Goal: Task Accomplishment & Management: Complete application form

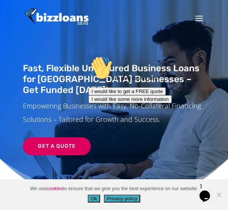
click at [200, 24] on span at bounding box center [199, 21] width 12 height 25
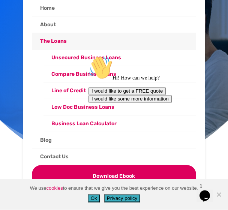
scroll to position [39, 0]
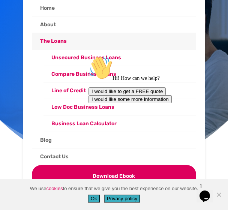
click at [183, 61] on div "Hi! How can we help? I would like to get a FREE quote I would like some more in…" at bounding box center [155, 79] width 135 height 47
click at [172, 60] on div "Hi! How can we help? I would like to get a FREE quote I would like some more in…" at bounding box center [155, 79] width 135 height 47
click at [95, 56] on div "Hi! How can we help? I would like to get a FREE quote I would like some more in…" at bounding box center [155, 79] width 135 height 47
click at [100, 56] on div "Hi! How can we help? I would like to get a FREE quote I would like some more in…" at bounding box center [155, 79] width 135 height 47
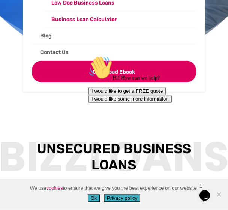
scroll to position [142, 0]
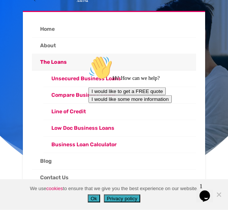
scroll to position [30, 0]
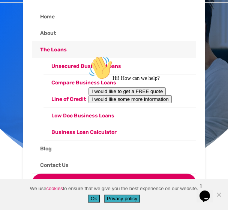
click at [95, 58] on div "Hi! How can we help? I would like to get a FREE quote I would like some more in…" at bounding box center [155, 79] width 135 height 47
click at [6, 81] on div "Fast, Flexible Unsecured Business Loans for New Zealand Businesses – Get Funded…" at bounding box center [114, 76] width 228 height 212
click at [60, 10] on link "Home" at bounding box center [114, 17] width 164 height 16
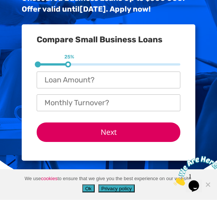
scroll to position [171, 0]
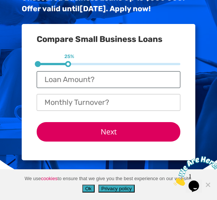
click at [160, 81] on input "Loan Amount? *" at bounding box center [109, 79] width 144 height 17
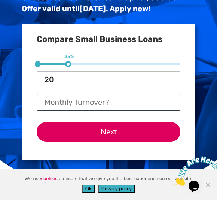
click at [130, 106] on input "Monthly Turnover? *" at bounding box center [109, 102] width 144 height 17
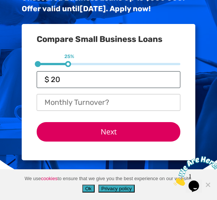
click at [154, 81] on input "$ 20" at bounding box center [109, 79] width 144 height 17
type input "$ 2"
click at [133, 75] on input "$ 2" at bounding box center [109, 79] width 144 height 17
click at [108, 75] on input "$ 2" at bounding box center [109, 79] width 144 height 17
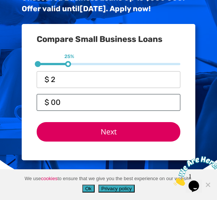
type input "$ 0"
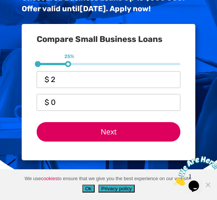
click at [127, 68] on form "1 25% 2 50% 3 75% Loan Amount? * $ 2 Monthly Turnover? * $ 0 Next Time in busin…" at bounding box center [109, 105] width 144 height 85
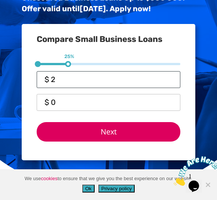
click at [103, 83] on input "$ 2" at bounding box center [109, 79] width 144 height 17
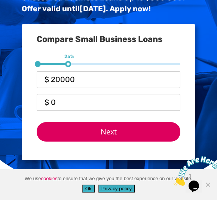
click at [164, 125] on input "Next" at bounding box center [109, 131] width 144 height 19
type input "$ 20,000"
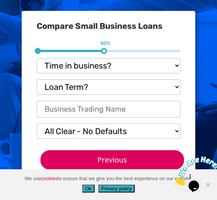
scroll to position [183, 0]
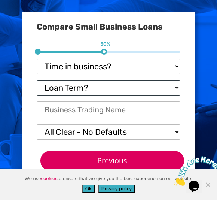
click at [169, 88] on select "Loan Term? 1-3 months 3-6 months 6 - 12 months 12 - 18 months 18 - 24 months 24…" at bounding box center [109, 87] width 144 height 15
select select "6 - 12 months"
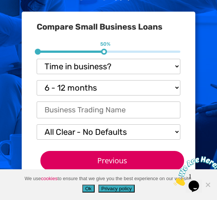
click at [167, 67] on div "2 50%" at bounding box center [109, 67] width 144 height 5
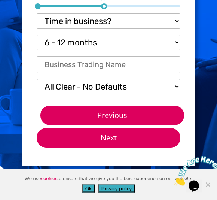
click at [180, 82] on select "All Clear - No Defaults I Have Paid Defaults I have Unpaid Defaults" at bounding box center [109, 86] width 144 height 15
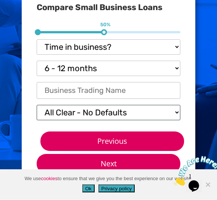
scroll to position [203, 0]
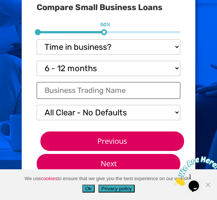
click at [161, 90] on input "Business Trading Name *" at bounding box center [109, 90] width 144 height 17
type input ";"
type input "L"
type input "Heilala swimware"
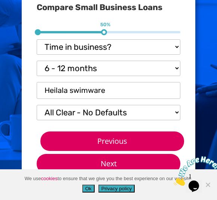
click at [176, 141] on input "Previous" at bounding box center [112, 140] width 144 height 19
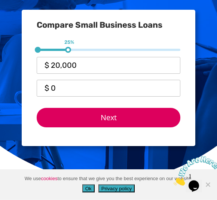
click at [165, 119] on input "Next" at bounding box center [109, 117] width 144 height 19
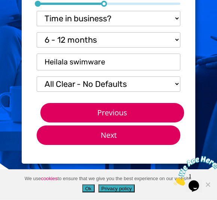
click at [170, 134] on input "Next" at bounding box center [109, 135] width 144 height 19
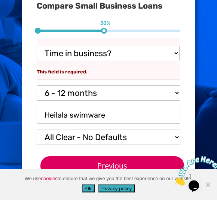
scroll to position [245, 0]
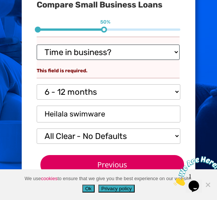
click at [172, 54] on select "Time in business? Startup under 6 months 6-12 months Over 12 months Over 24 mon…" at bounding box center [108, 52] width 143 height 15
select select "Startup"
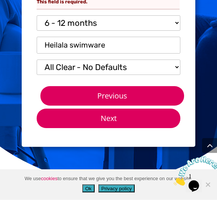
click at [168, 124] on input "Next" at bounding box center [109, 118] width 144 height 19
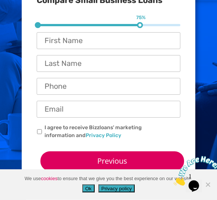
scroll to position [210, 0]
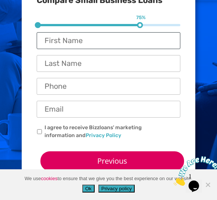
click at [179, 46] on input "First Name *" at bounding box center [109, 40] width 144 height 17
type input "Promyse"
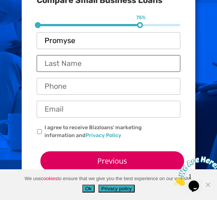
click at [127, 62] on input "Last Name *" at bounding box center [109, 63] width 144 height 17
type input ";"
type input "Kaponga"
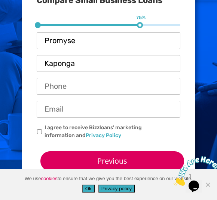
click at [127, 91] on input "Phone *" at bounding box center [109, 86] width 144 height 17
type input "0284348239"
click at [146, 101] on input "Email *" at bounding box center [109, 109] width 144 height 17
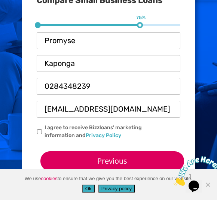
type input "kapongapromyse@Gmail.com"
click at [46, 130] on label "I agree to receive Bizzloans' marketing information and Privacy Policy" at bounding box center [106, 132] width 122 height 16
click at [42, 130] on input "I agree to receive Bizzloans' marketing information and Privacy Policy" at bounding box center [39, 131] width 5 height 5
checkbox input "true"
click at [151, 164] on input "Previous" at bounding box center [112, 160] width 144 height 19
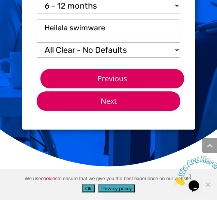
scroll to position [262, 0]
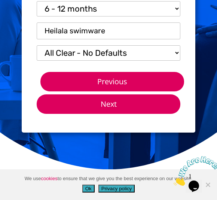
click at [166, 108] on input "Next" at bounding box center [109, 103] width 144 height 19
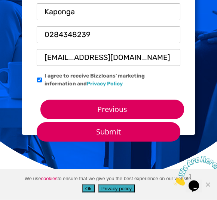
scroll to position [0, 1]
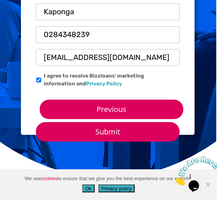
click at [160, 133] on input "Submit" at bounding box center [108, 131] width 144 height 19
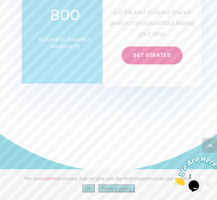
scroll to position [779, 0]
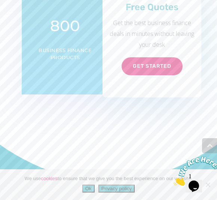
click at [159, 69] on link "Get Started" at bounding box center [152, 66] width 61 height 18
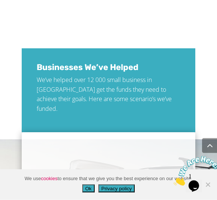
scroll to position [1118, 0]
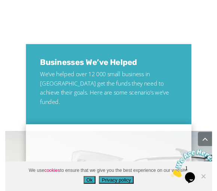
scroll to position [1118, 0]
